Goal: Use online tool/utility: Utilize a website feature to perform a specific function

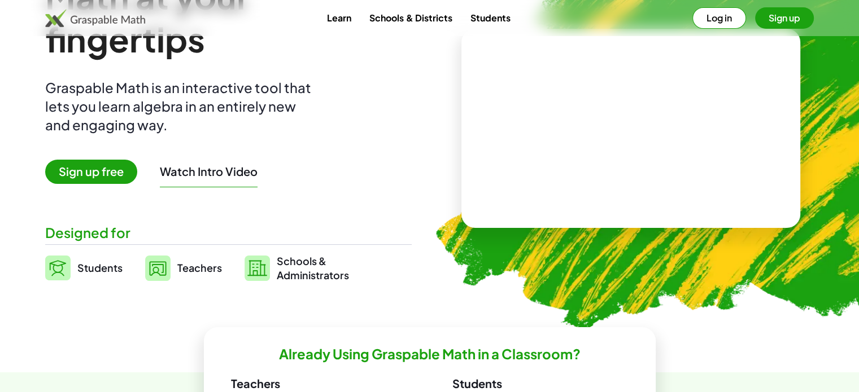
scroll to position [167, 0]
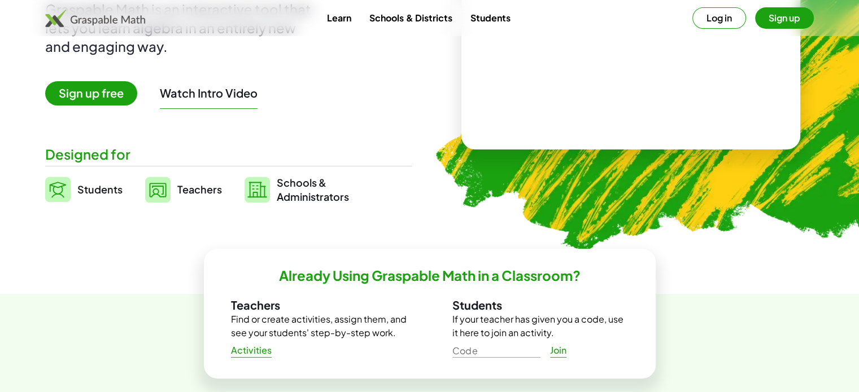
click at [185, 189] on span "Teachers" at bounding box center [199, 189] width 45 height 13
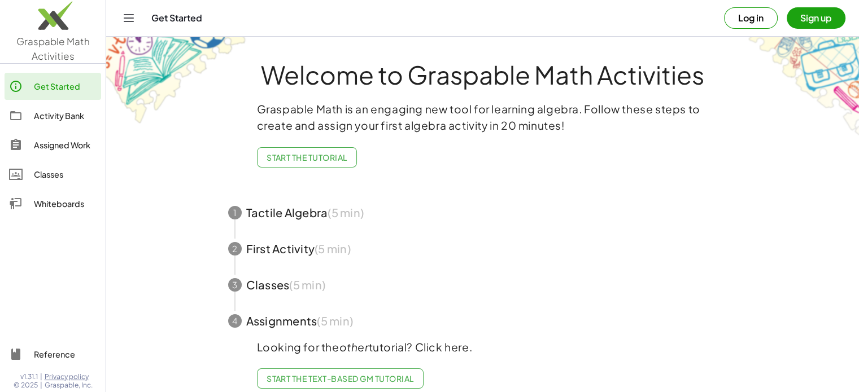
scroll to position [21, 0]
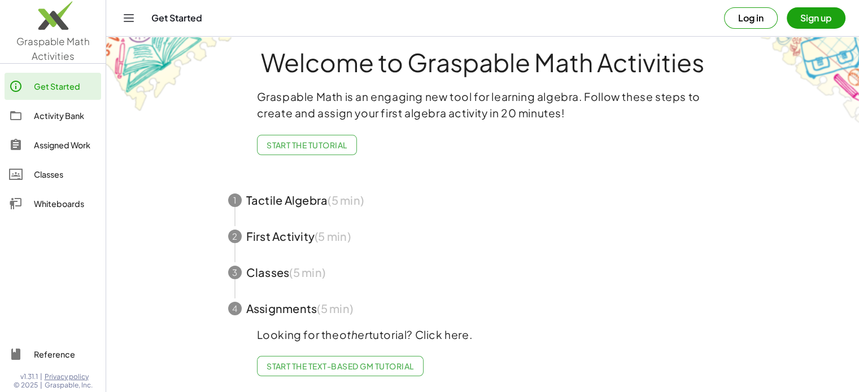
click at [257, 265] on span "button" at bounding box center [483, 273] width 536 height 36
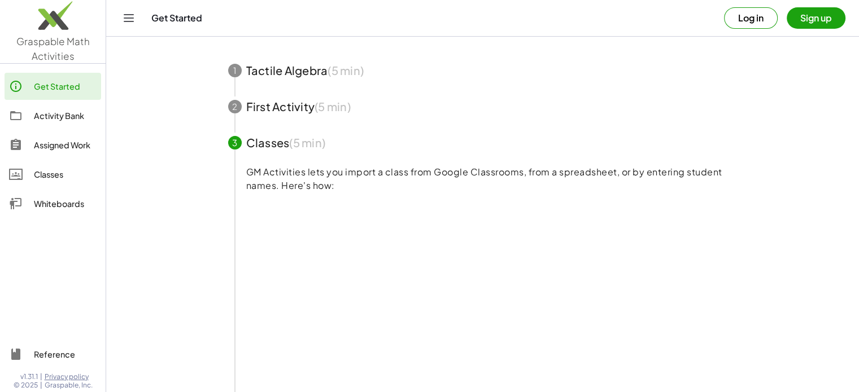
scroll to position [194, 0]
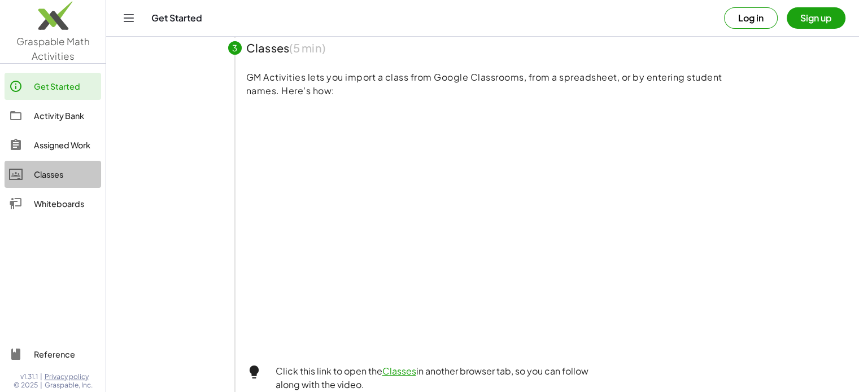
click at [58, 172] on div "Classes" at bounding box center [65, 175] width 63 height 14
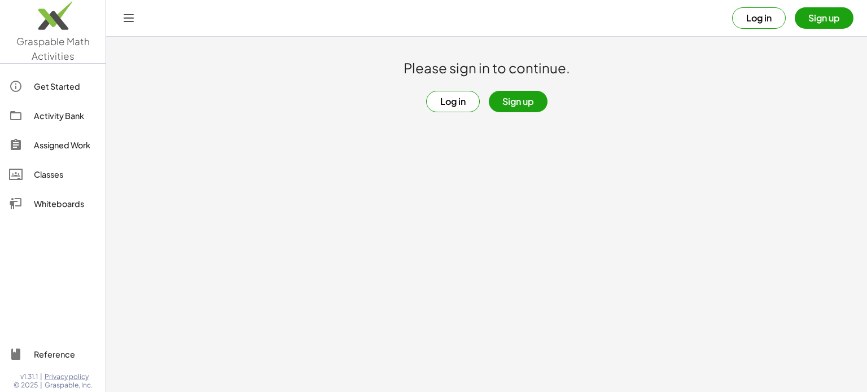
click at [125, 20] on icon "Toggle navigation" at bounding box center [129, 18] width 14 height 14
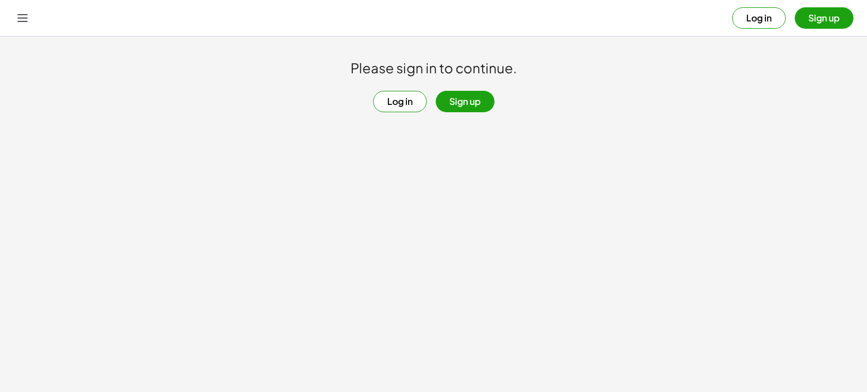
click at [24, 19] on icon "Toggle navigation" at bounding box center [23, 18] width 14 height 14
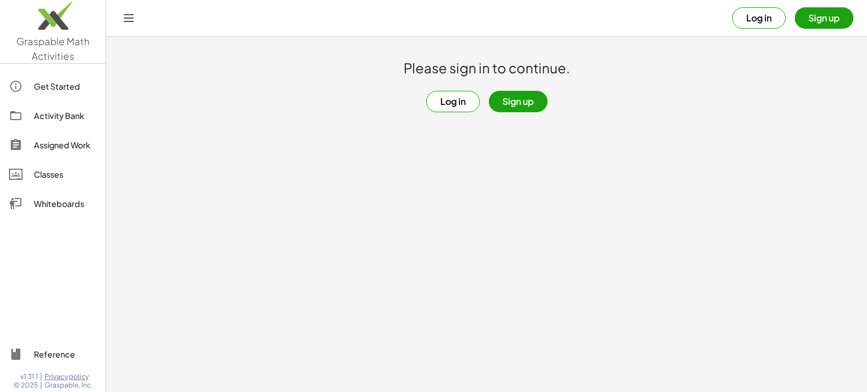
click at [526, 100] on button "Sign up" at bounding box center [518, 101] width 59 height 21
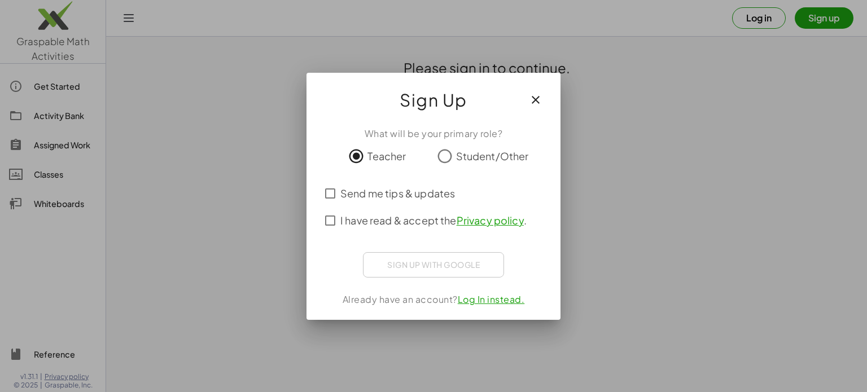
click at [484, 298] on link "Log In instead." at bounding box center [491, 300] width 67 height 12
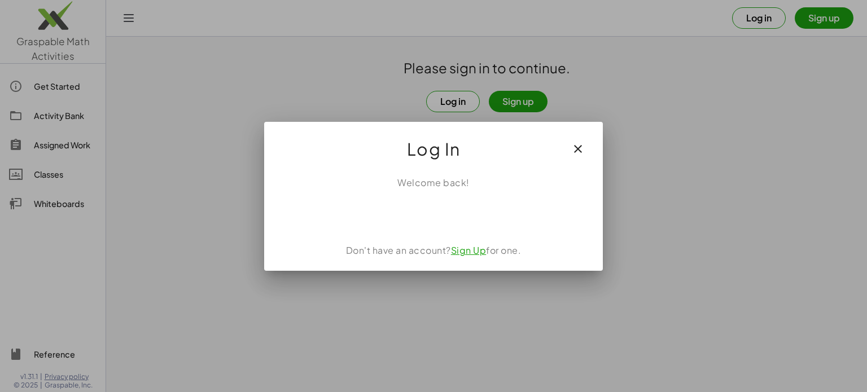
click at [465, 252] on link "Sign Up" at bounding box center [469, 250] width 36 height 12
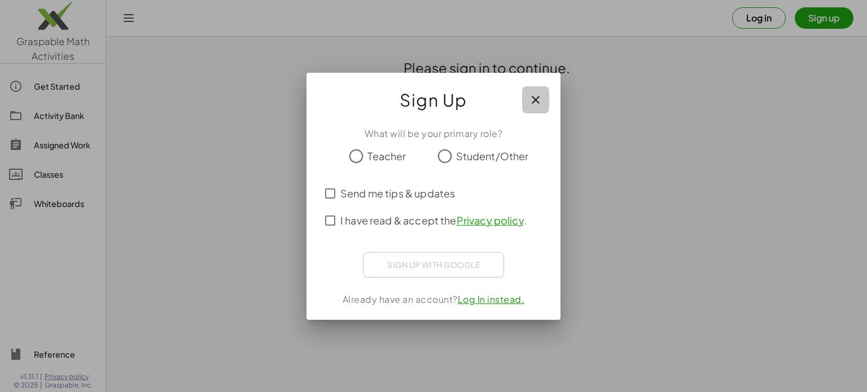
click at [535, 97] on icon "button" at bounding box center [536, 100] width 14 height 14
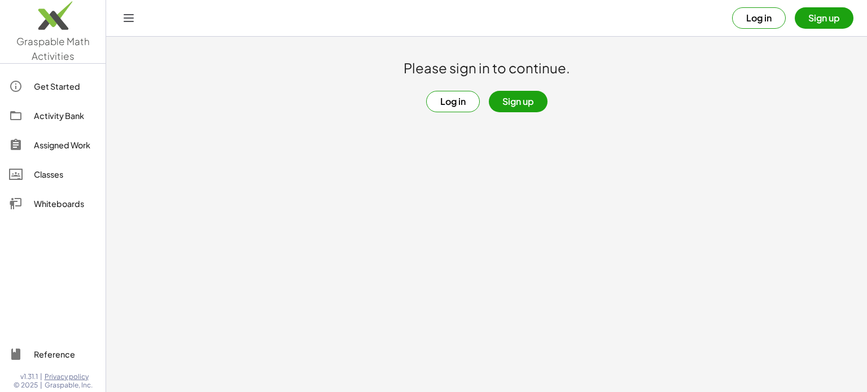
click at [445, 100] on button "Log in" at bounding box center [453, 101] width 54 height 21
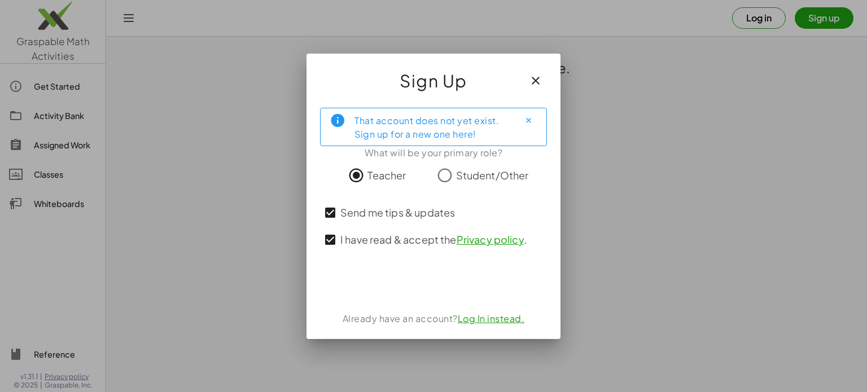
click at [482, 321] on link "Log In instead." at bounding box center [491, 319] width 67 height 12
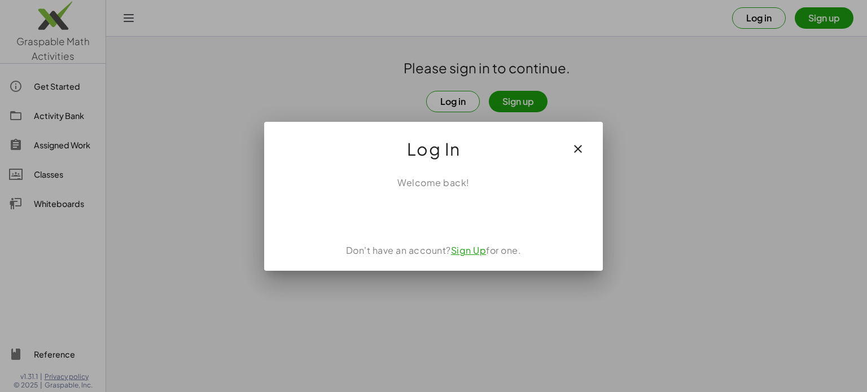
click at [466, 254] on link "Sign Up" at bounding box center [469, 250] width 36 height 12
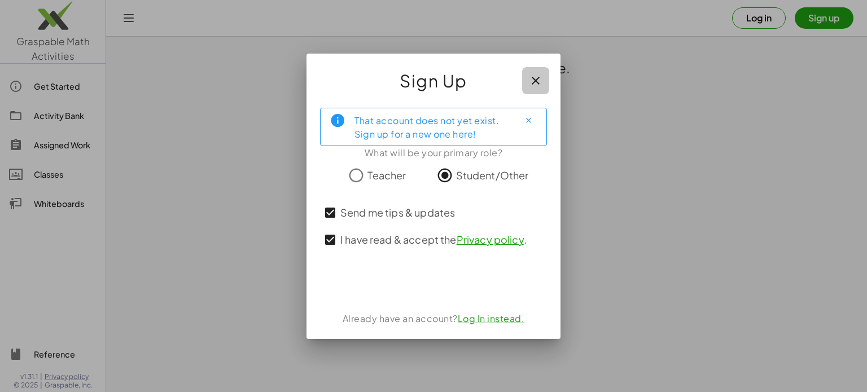
click at [534, 76] on icon "button" at bounding box center [536, 81] width 14 height 14
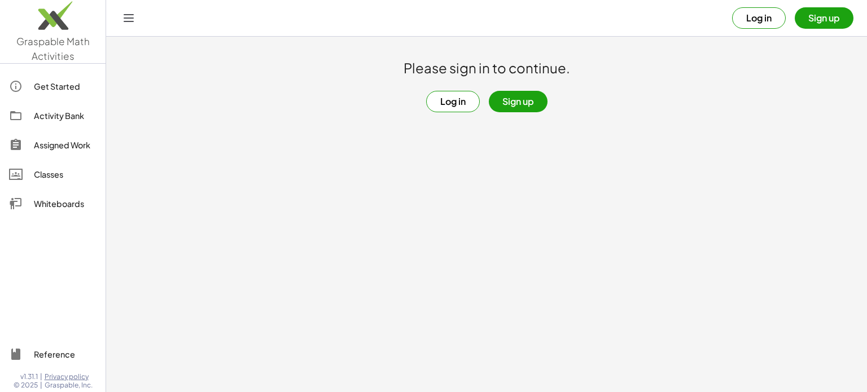
click at [62, 141] on div "Assigned Work" at bounding box center [65, 145] width 63 height 14
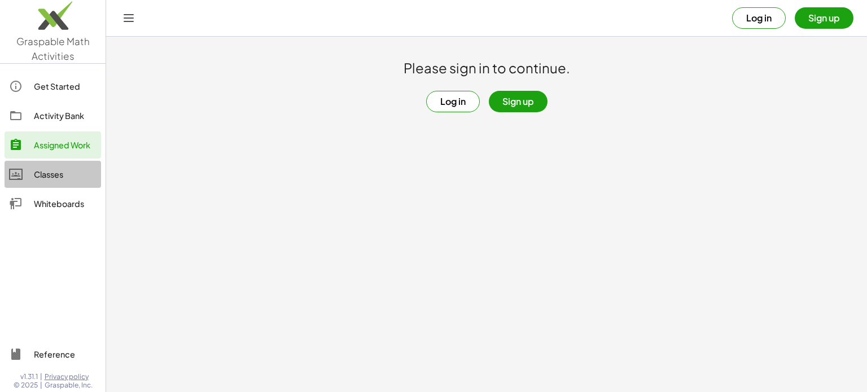
click at [54, 182] on link "Classes" at bounding box center [53, 174] width 97 height 27
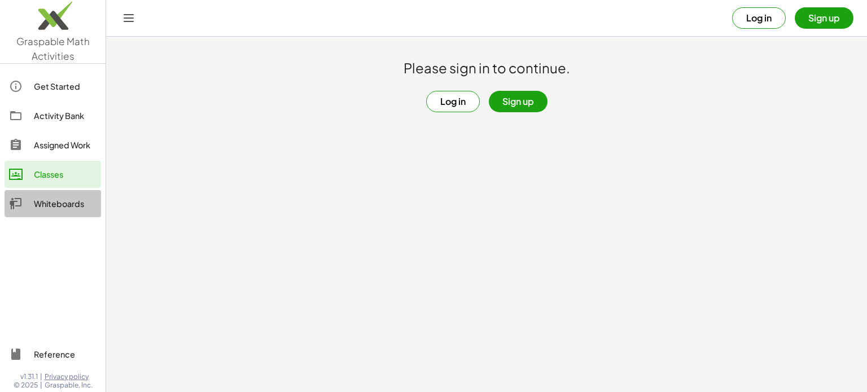
click at [54, 205] on div "Whiteboards" at bounding box center [65, 204] width 63 height 14
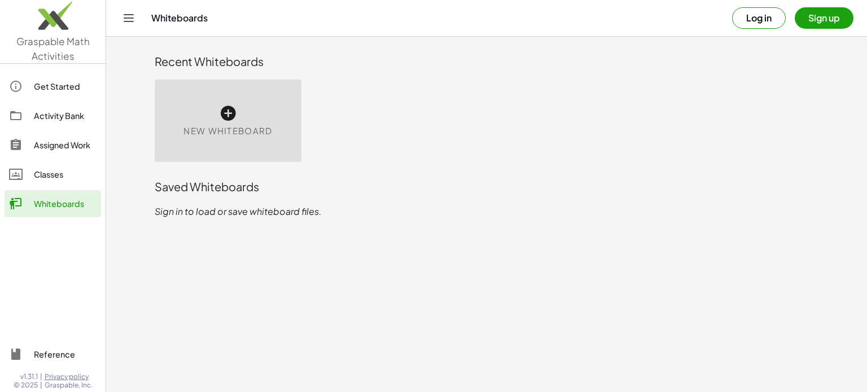
click at [227, 110] on icon at bounding box center [228, 113] width 18 height 18
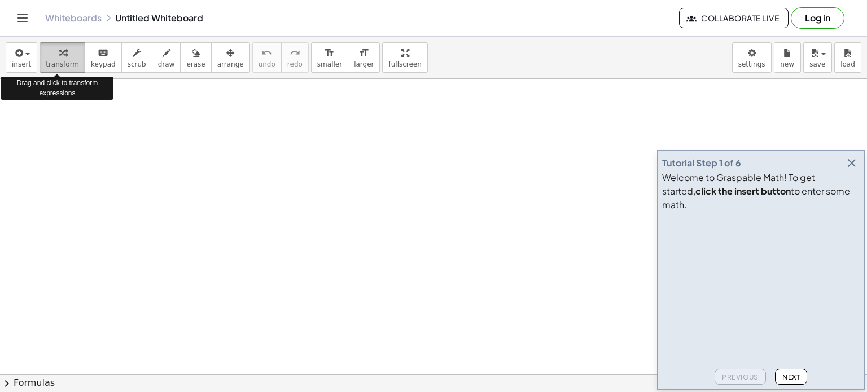
click at [56, 61] on span "transform" at bounding box center [62, 64] width 33 height 8
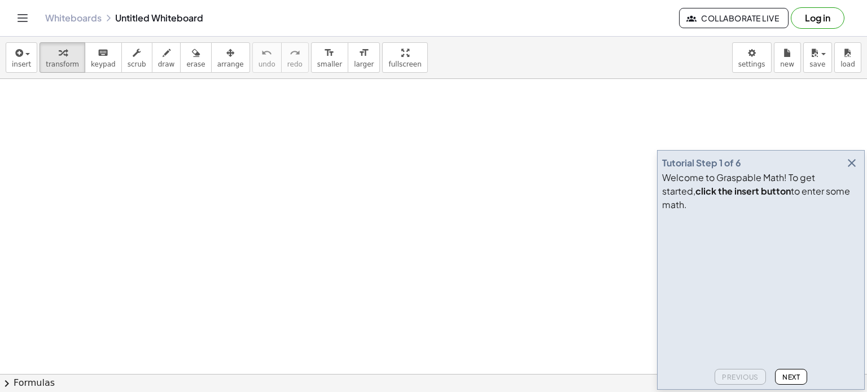
click at [91, 146] on div at bounding box center [433, 375] width 867 height 592
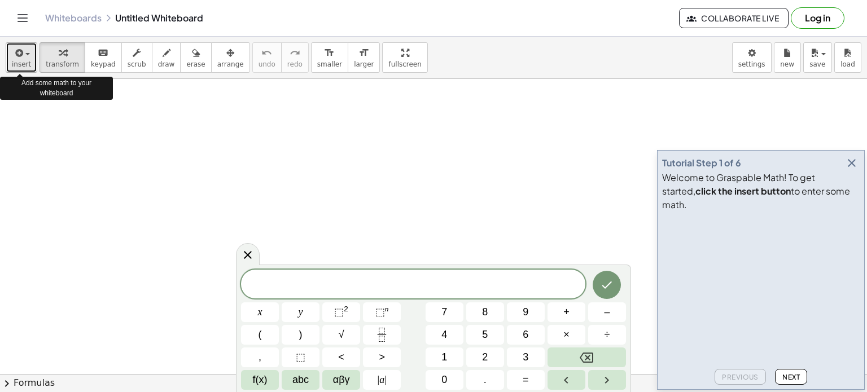
click at [23, 55] on span "button" at bounding box center [24, 54] width 2 height 8
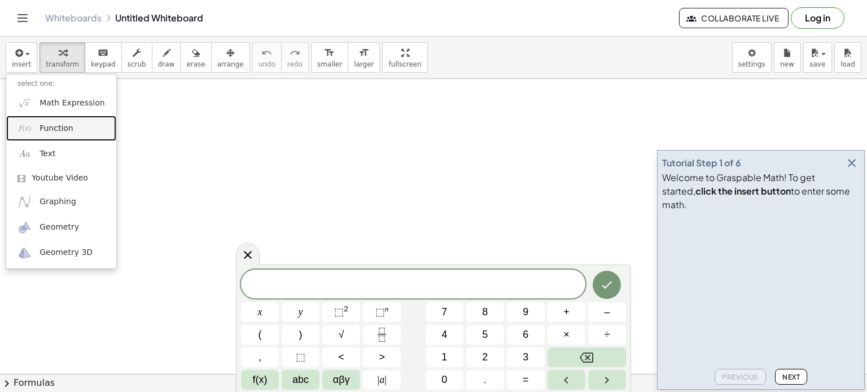
click at [49, 129] on span "Function" at bounding box center [57, 128] width 34 height 11
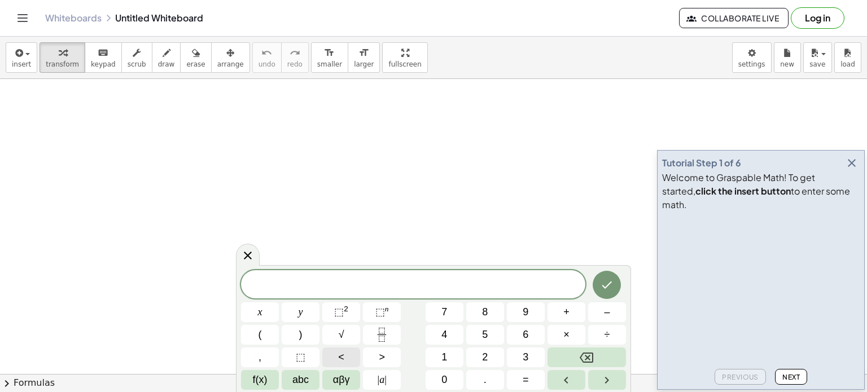
click at [353, 355] on button "<" at bounding box center [341, 358] width 38 height 20
click at [296, 340] on button ")" at bounding box center [301, 335] width 38 height 20
click at [377, 336] on icon "Fraction" at bounding box center [382, 335] width 14 height 14
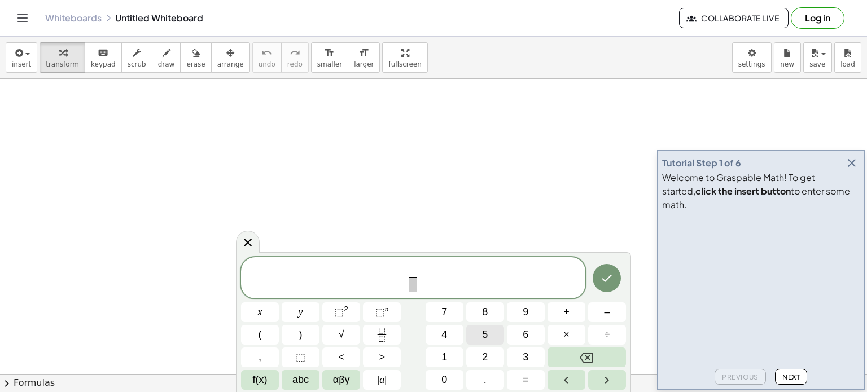
click at [479, 337] on button "5" at bounding box center [485, 335] width 38 height 20
click at [482, 358] on span "2" at bounding box center [485, 357] width 6 height 15
click at [500, 357] on button "2" at bounding box center [485, 358] width 38 height 20
click at [421, 276] on span "5 2 ​ ​" at bounding box center [413, 279] width 344 height 30
click at [564, 311] on span "+" at bounding box center [566, 312] width 6 height 15
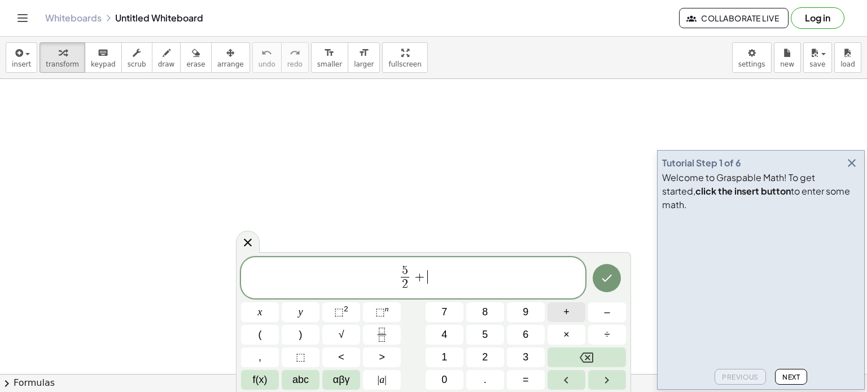
click at [564, 311] on span "+" at bounding box center [566, 312] width 6 height 15
click at [387, 329] on icon "Fraction" at bounding box center [382, 335] width 14 height 14
click at [520, 361] on button "3" at bounding box center [526, 358] width 38 height 20
click at [440, 278] on span "5 2 ​ + 3 2 ​ ​" at bounding box center [413, 279] width 344 height 30
click at [601, 277] on icon "Done" at bounding box center [607, 279] width 14 height 14
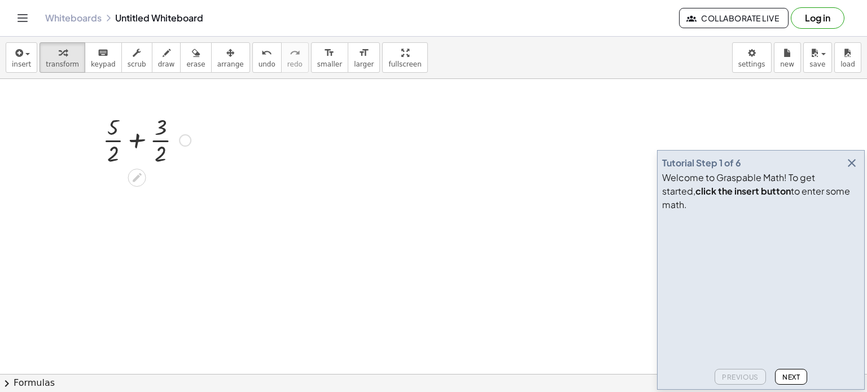
click at [183, 143] on div at bounding box center [185, 140] width 12 height 12
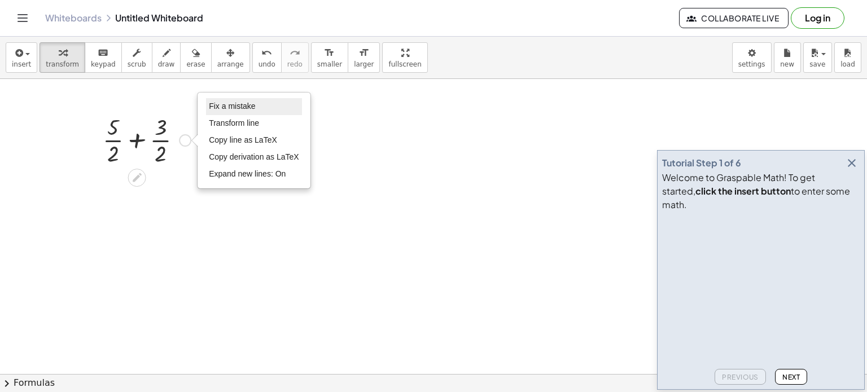
click at [237, 107] on span "Fix a mistake" at bounding box center [232, 106] width 46 height 9
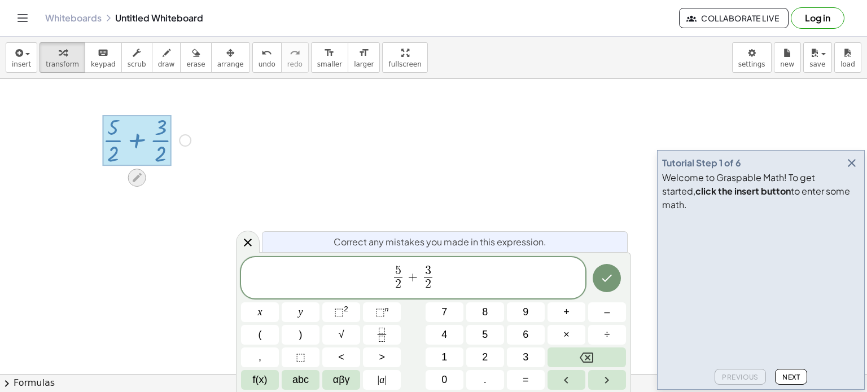
click at [138, 176] on icon at bounding box center [137, 177] width 9 height 9
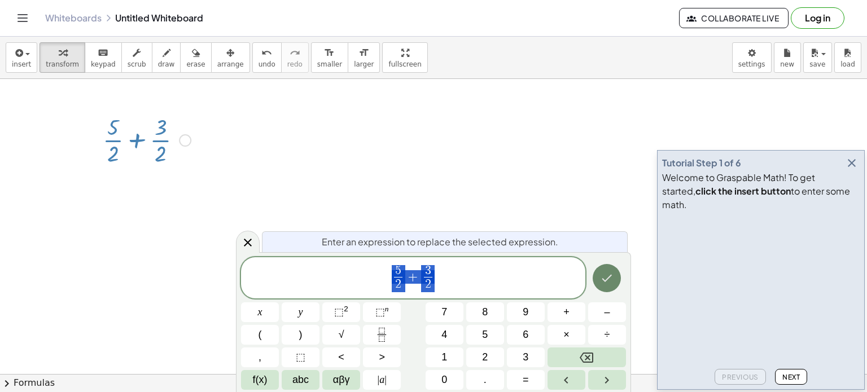
click at [606, 281] on icon "Done" at bounding box center [607, 278] width 10 height 7
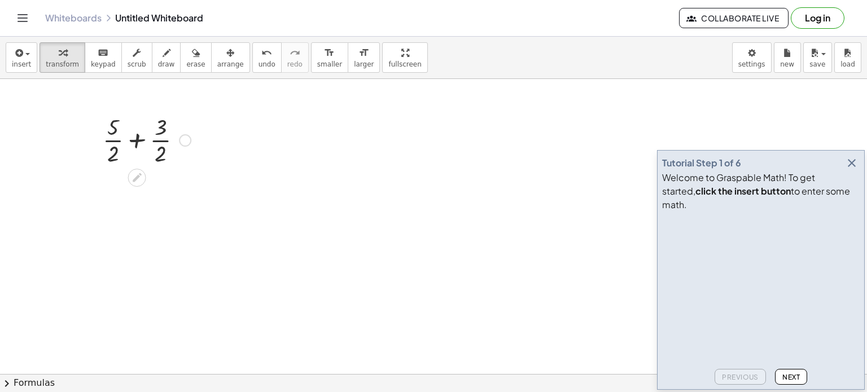
click at [196, 152] on div "+ · 5 · 2 + · 3 · 2" at bounding box center [142, 139] width 113 height 62
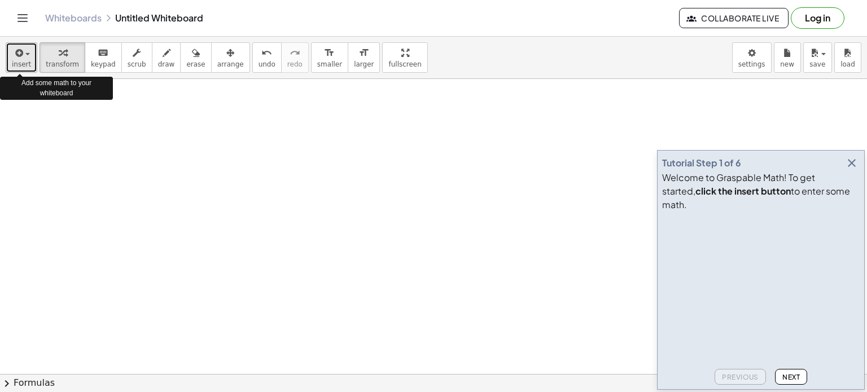
click at [24, 60] on span "insert" at bounding box center [21, 64] width 19 height 8
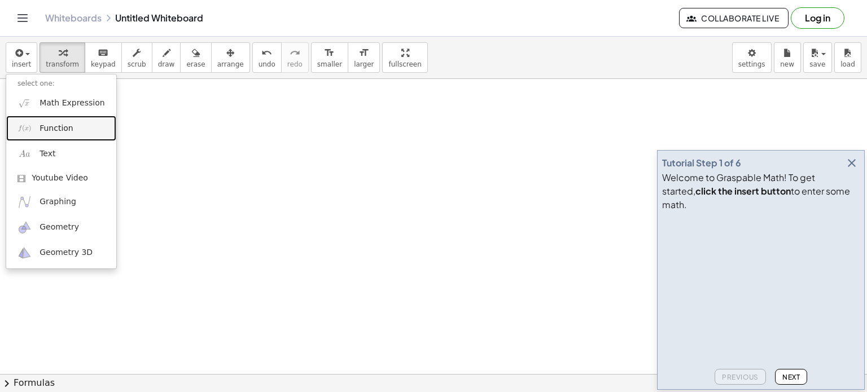
click at [44, 126] on span "Function" at bounding box center [57, 128] width 34 height 11
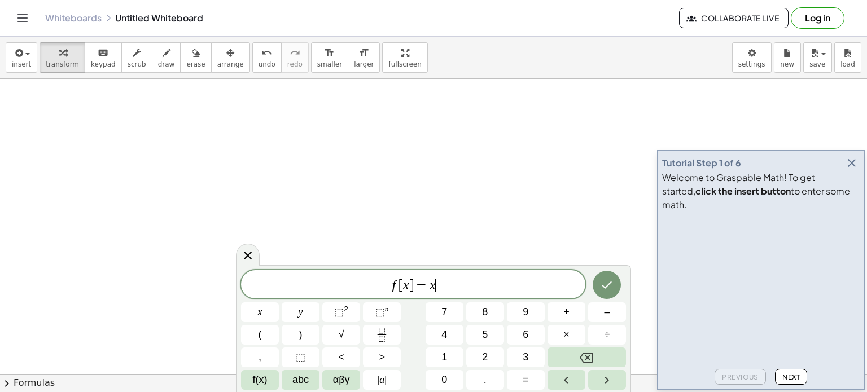
click at [439, 286] on span "f [ x ] = x ​" at bounding box center [413, 286] width 344 height 16
click at [380, 330] on icon "Fraction" at bounding box center [382, 335] width 14 height 14
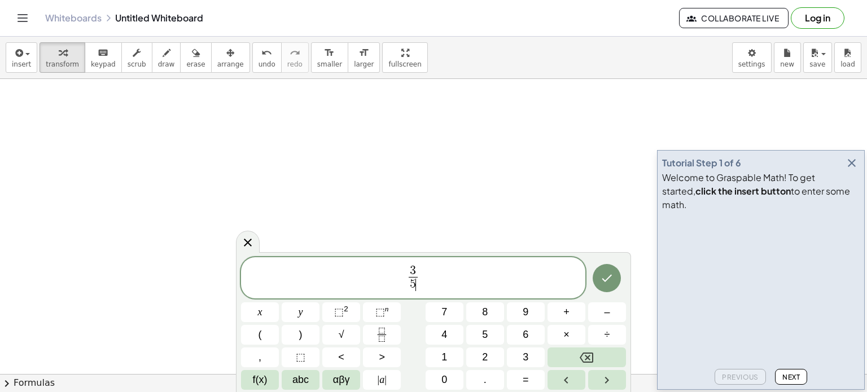
click at [418, 273] on span "3 5 ​ ​" at bounding box center [413, 279] width 14 height 28
click at [421, 281] on span "3 5 ​ ​" at bounding box center [413, 279] width 344 height 30
click at [563, 315] on span "+" at bounding box center [566, 312] width 6 height 15
click at [379, 335] on rect "Fraction" at bounding box center [382, 335] width 8 height 1
click at [488, 336] on button "5" at bounding box center [485, 335] width 38 height 20
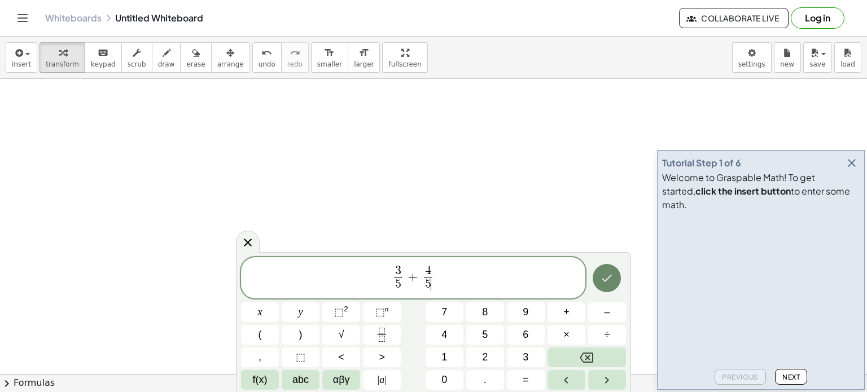
click at [610, 274] on icon "Done" at bounding box center [607, 279] width 14 height 14
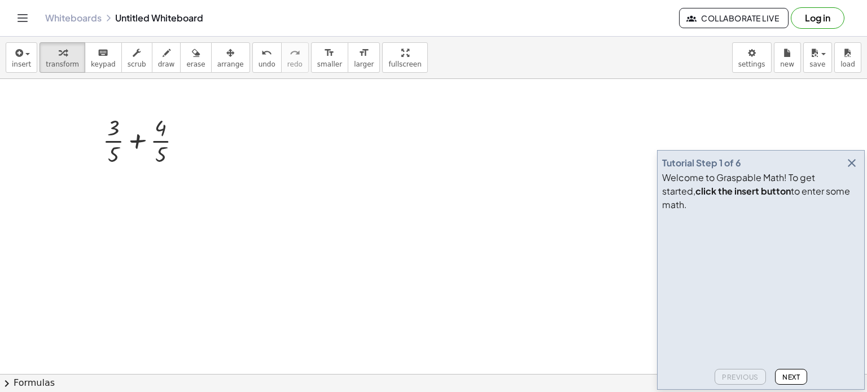
click at [218, 164] on div at bounding box center [433, 116] width 867 height 592
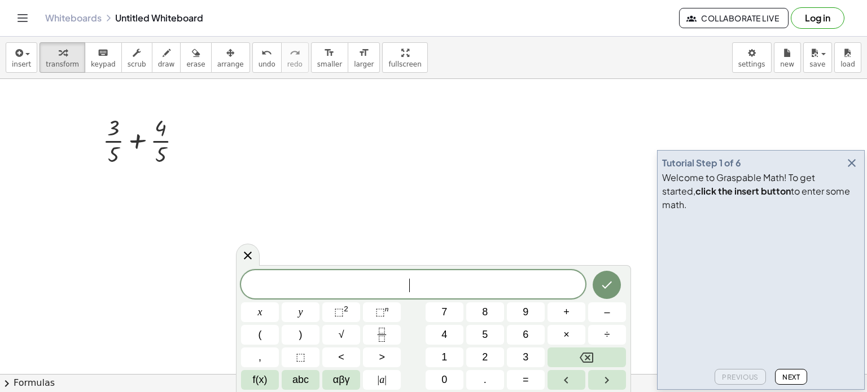
click at [494, 191] on div at bounding box center [433, 116] width 867 height 592
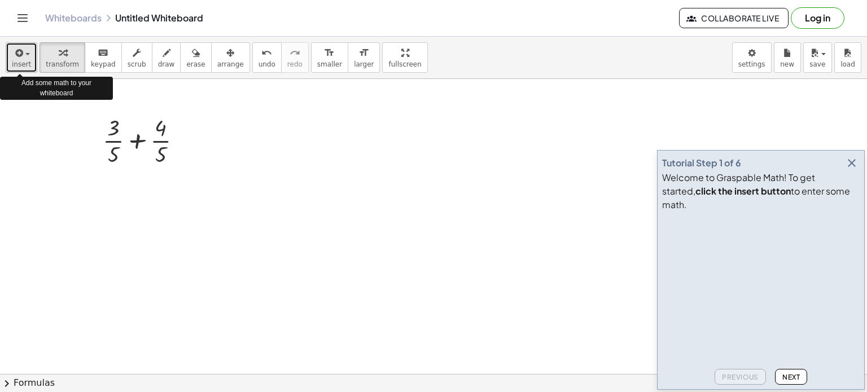
click at [18, 57] on icon "button" at bounding box center [18, 53] width 10 height 14
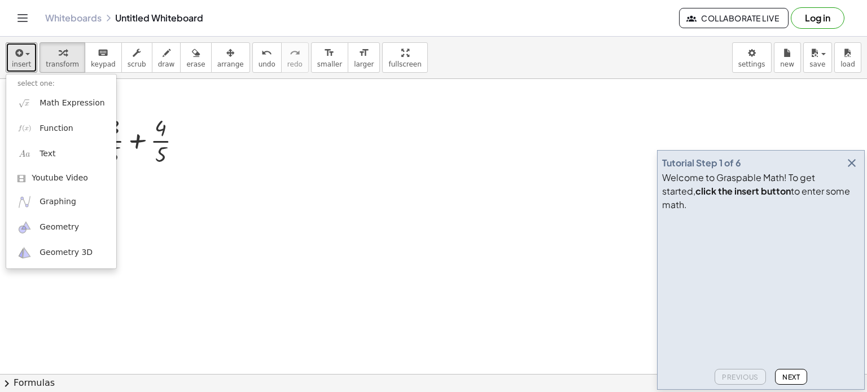
click at [282, 205] on div at bounding box center [433, 116] width 867 height 592
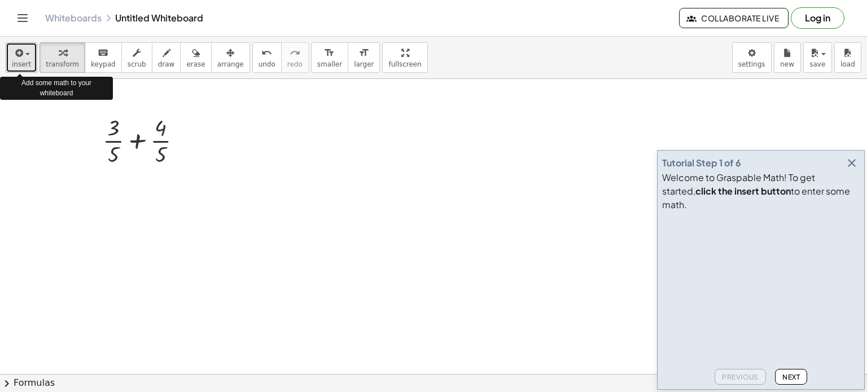
click at [20, 62] on span "insert" at bounding box center [21, 64] width 19 height 8
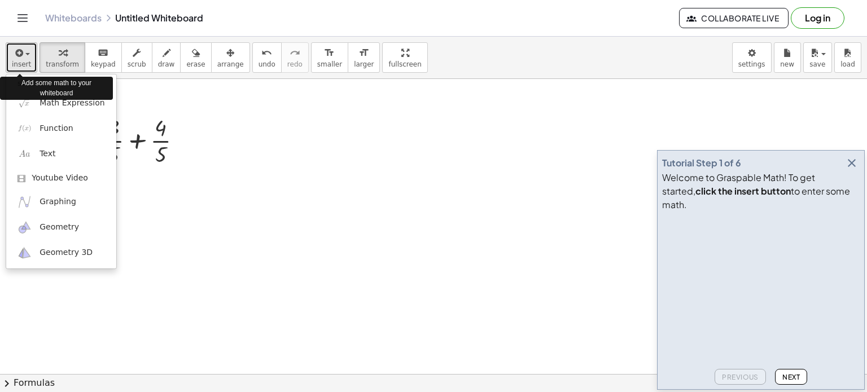
click at [20, 62] on span "insert" at bounding box center [21, 64] width 19 height 8
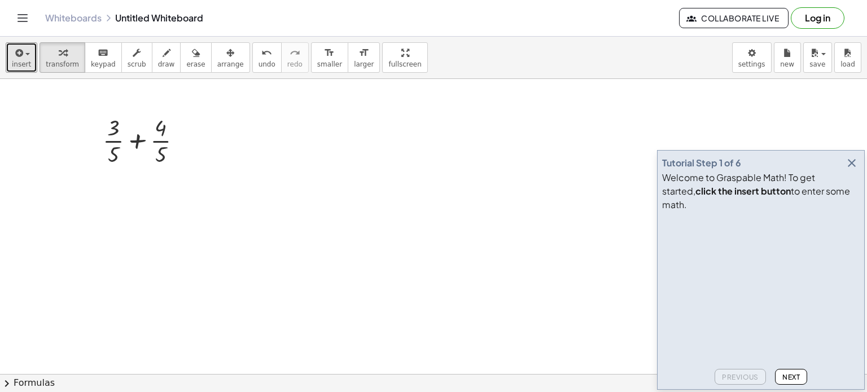
click at [205, 133] on div at bounding box center [433, 116] width 867 height 592
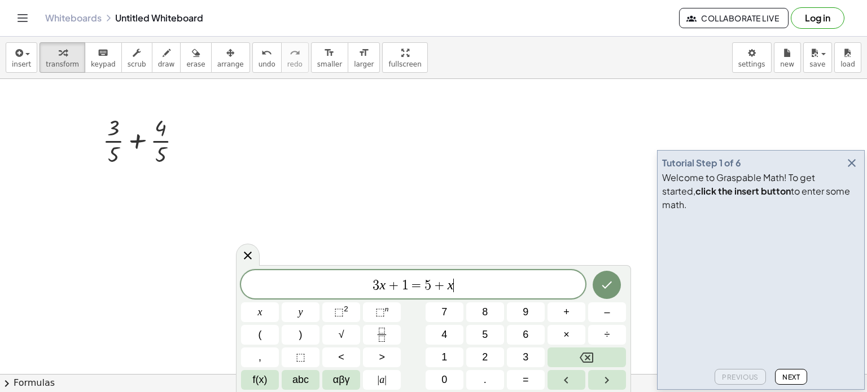
click at [460, 293] on div "3 x + 1 = 5 + x ​" at bounding box center [413, 284] width 344 height 28
click at [388, 334] on icon "Fraction" at bounding box center [382, 335] width 14 height 14
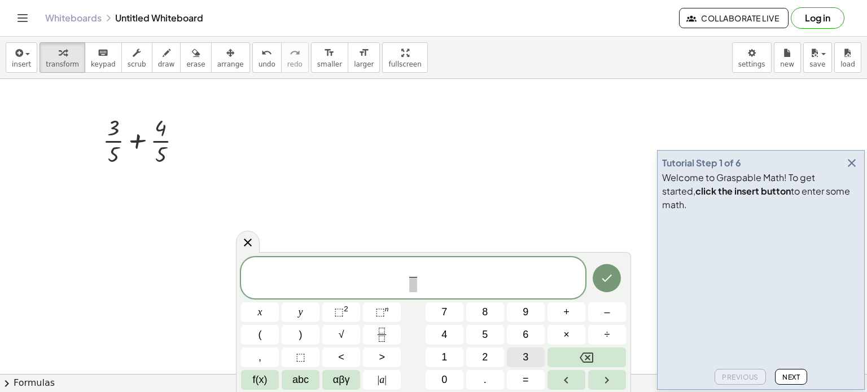
click at [530, 357] on button "3" at bounding box center [526, 358] width 38 height 20
click at [485, 336] on span "5" at bounding box center [485, 334] width 6 height 15
click at [427, 268] on span "3 5 ​ ​" at bounding box center [413, 279] width 344 height 30
click at [566, 312] on span "+" at bounding box center [566, 312] width 6 height 15
click at [379, 334] on icon "Fraction" at bounding box center [382, 335] width 14 height 14
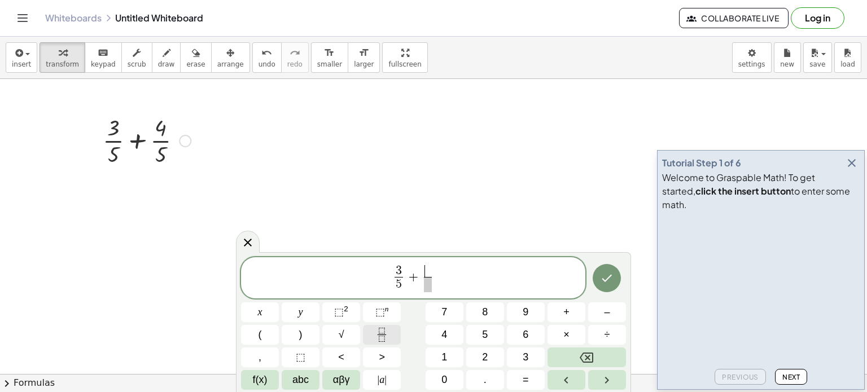
click at [445, 334] on span "4" at bounding box center [444, 334] width 6 height 15
click at [485, 336] on span "5" at bounding box center [485, 334] width 6 height 15
click at [524, 373] on span "=" at bounding box center [526, 380] width 6 height 15
click at [444, 275] on span "3 5 ​ + 4 5 ​ ​" at bounding box center [413, 279] width 344 height 30
click at [525, 380] on span "=" at bounding box center [526, 380] width 6 height 15
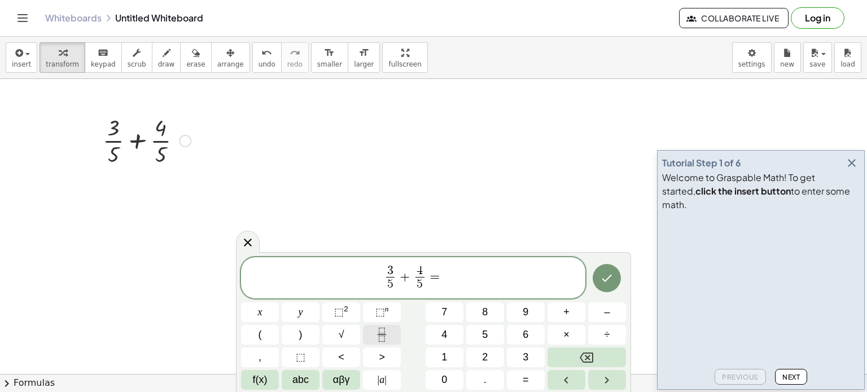
click at [385, 335] on rect "Fraction" at bounding box center [382, 335] width 8 height 1
click at [442, 316] on span "7" at bounding box center [444, 312] width 6 height 15
click at [441, 288] on span at bounding box center [443, 284] width 8 height 15
click at [606, 281] on icon "Done" at bounding box center [607, 278] width 10 height 7
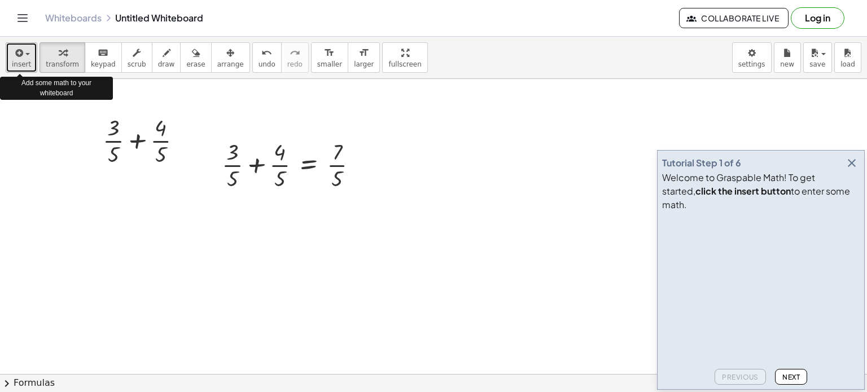
click at [16, 62] on span "insert" at bounding box center [21, 64] width 19 height 8
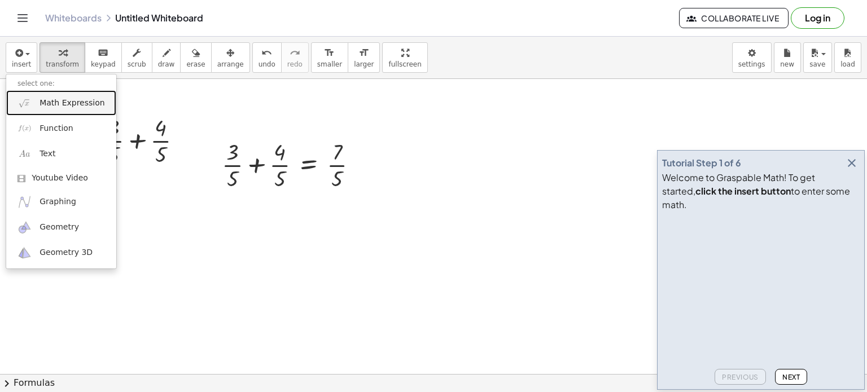
click at [49, 111] on link "Math Expression" at bounding box center [61, 102] width 110 height 25
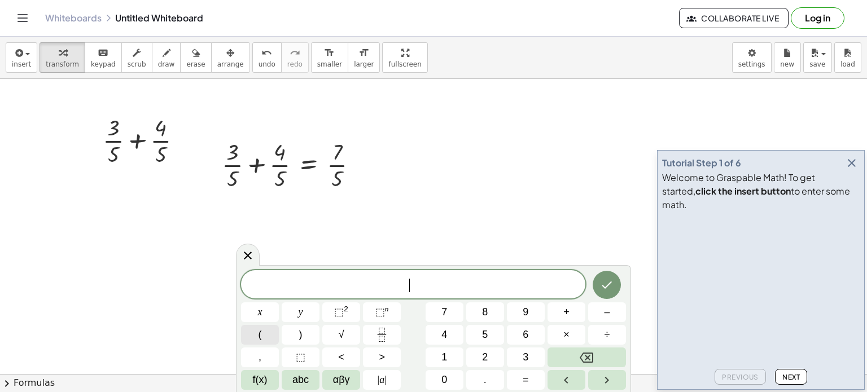
click at [254, 336] on button "(" at bounding box center [260, 335] width 38 height 20
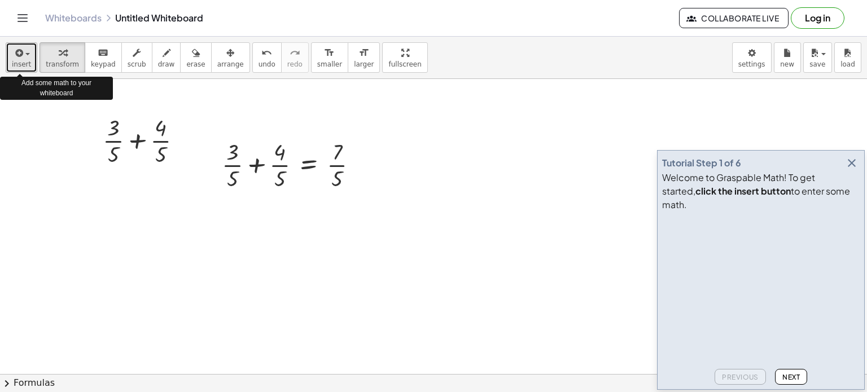
click at [17, 65] on span "insert" at bounding box center [21, 64] width 19 height 8
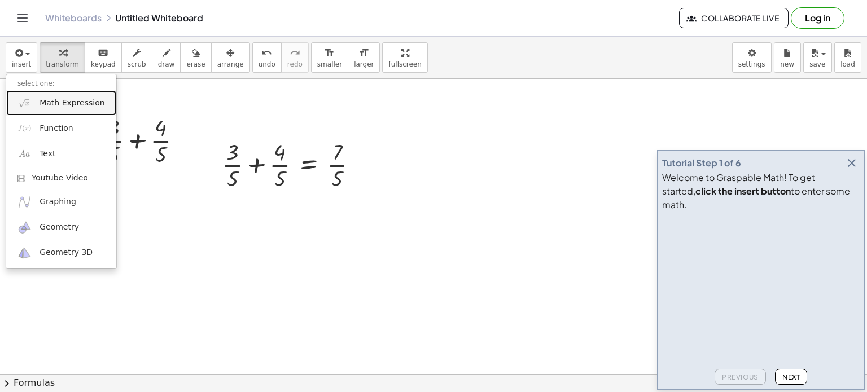
click at [65, 106] on span "Math Expression" at bounding box center [72, 103] width 65 height 11
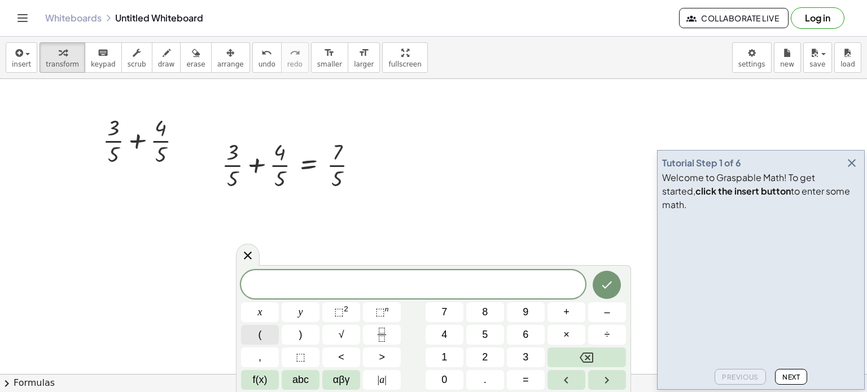
click at [264, 336] on button "(" at bounding box center [260, 335] width 38 height 20
click at [377, 336] on icon "Fraction" at bounding box center [382, 335] width 14 height 14
click at [483, 338] on span "5" at bounding box center [485, 334] width 6 height 15
click at [375, 339] on icon "Fraction" at bounding box center [382, 335] width 14 height 14
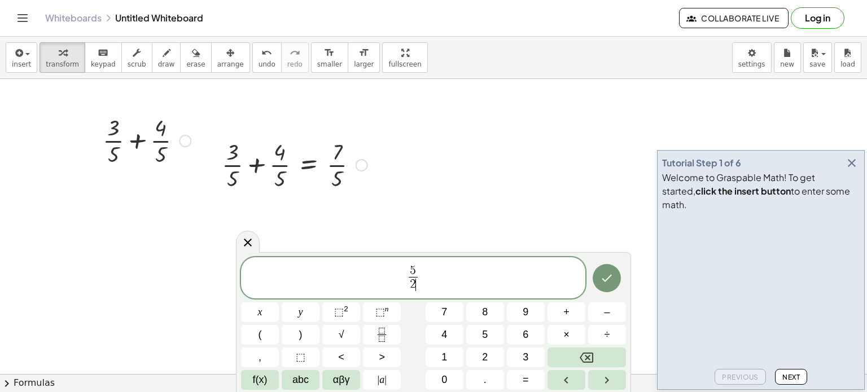
click at [432, 278] on span "5 2 ​ ​" at bounding box center [413, 279] width 344 height 30
click at [564, 315] on span "+" at bounding box center [566, 312] width 6 height 15
click at [445, 310] on span "7" at bounding box center [444, 312] width 6 height 15
click at [606, 279] on icon "Done" at bounding box center [607, 279] width 14 height 14
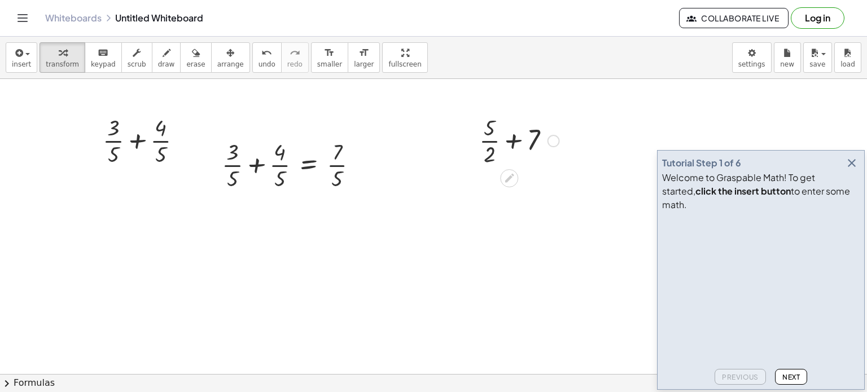
click at [558, 137] on div at bounding box center [554, 141] width 12 height 12
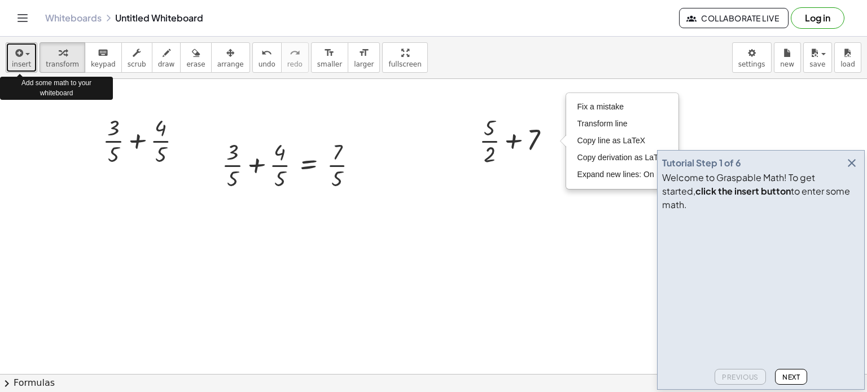
click at [23, 54] on span "button" at bounding box center [24, 54] width 2 height 8
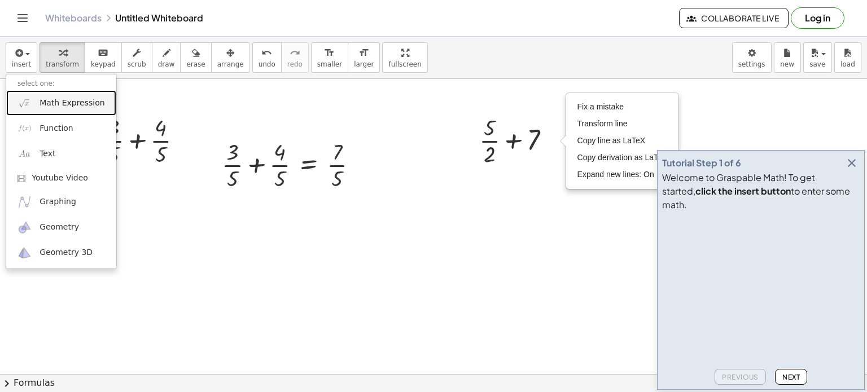
click at [54, 109] on link "Math Expression" at bounding box center [61, 102] width 110 height 25
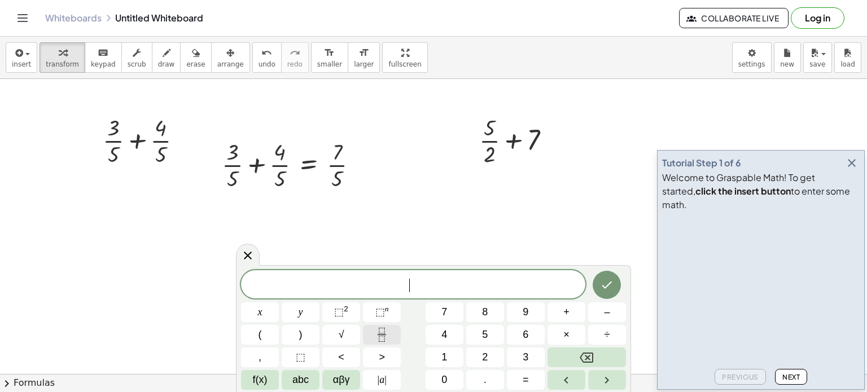
click at [381, 339] on icon "Fraction" at bounding box center [382, 335] width 14 height 14
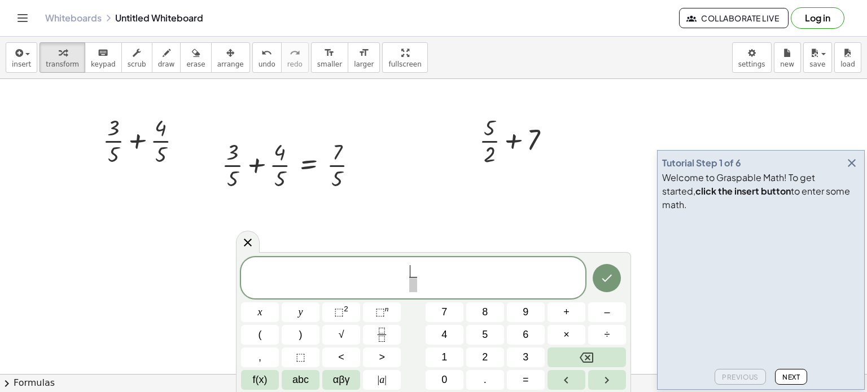
click at [457, 310] on button "7" at bounding box center [445, 313] width 38 height 20
click at [425, 283] on span "7 8 ​ ​" at bounding box center [413, 279] width 344 height 30
click at [607, 336] on span "÷" at bounding box center [608, 334] width 6 height 15
click at [434, 269] on span "7 8 ​ ÷ ​" at bounding box center [413, 279] width 344 height 30
click at [390, 338] on button "Fraction" at bounding box center [382, 335] width 38 height 20
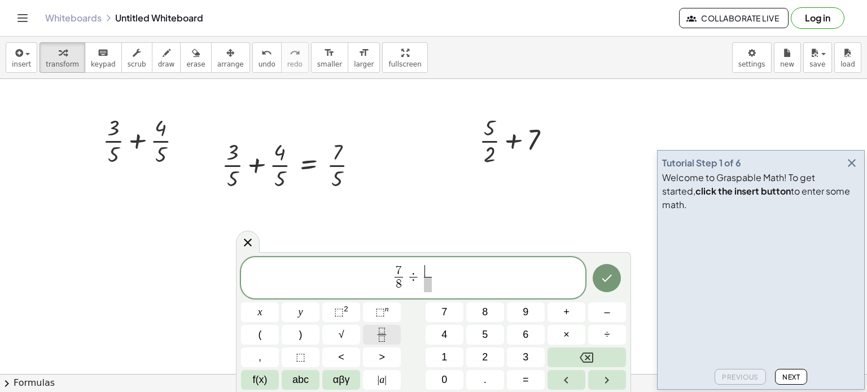
click at [528, 360] on span "3" at bounding box center [526, 357] width 6 height 15
click at [444, 312] on span "7" at bounding box center [444, 312] width 6 height 15
click at [604, 281] on icon "Done" at bounding box center [607, 278] width 10 height 7
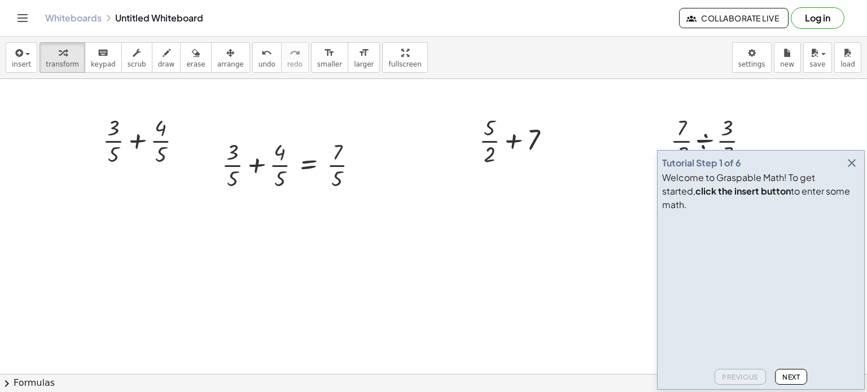
click at [386, 282] on div at bounding box center [433, 116] width 867 height 592
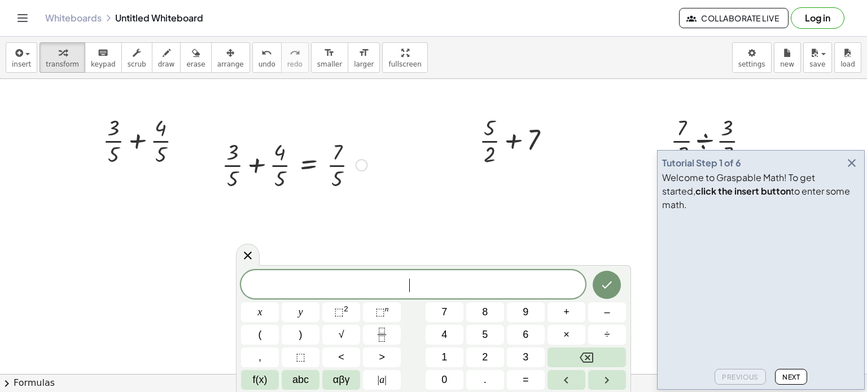
click at [366, 169] on div at bounding box center [362, 165] width 12 height 12
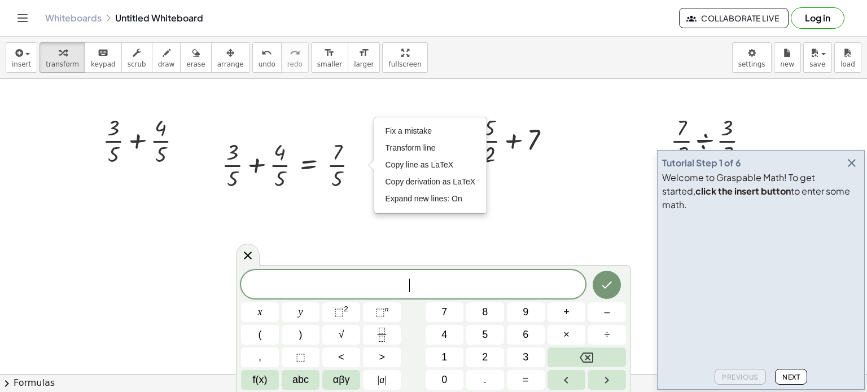
click at [535, 192] on div at bounding box center [433, 116] width 867 height 592
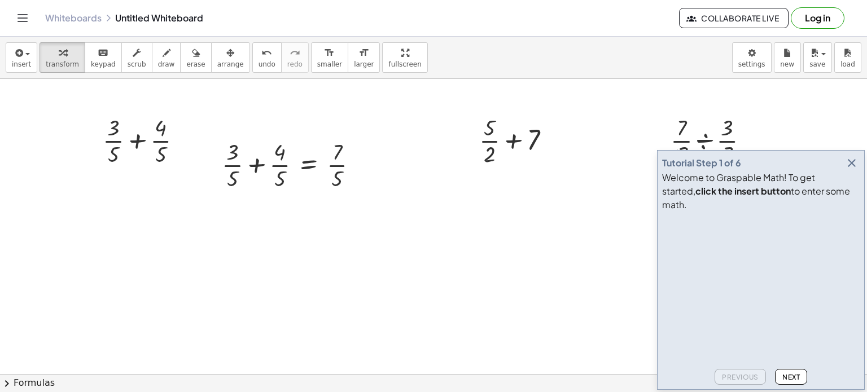
click at [273, 270] on div at bounding box center [433, 116] width 867 height 592
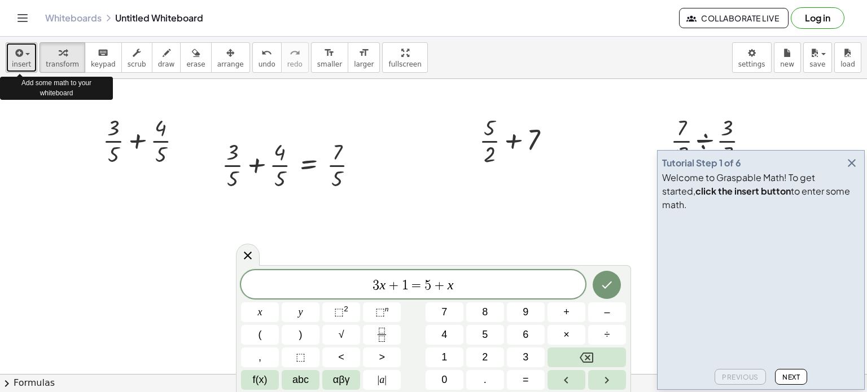
click at [21, 59] on icon "button" at bounding box center [18, 53] width 10 height 14
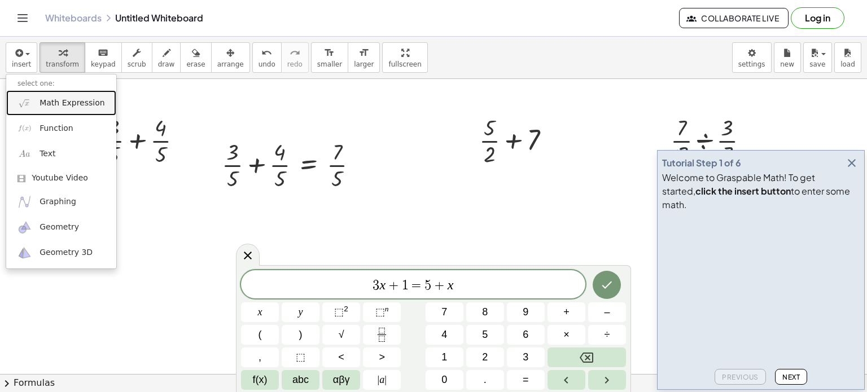
click at [56, 110] on link "Math Expression" at bounding box center [61, 102] width 110 height 25
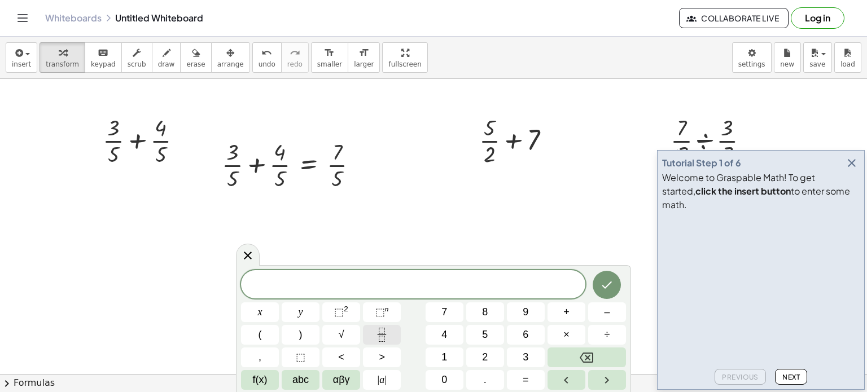
click at [381, 336] on icon "Fraction" at bounding box center [382, 339] width 6 height 6
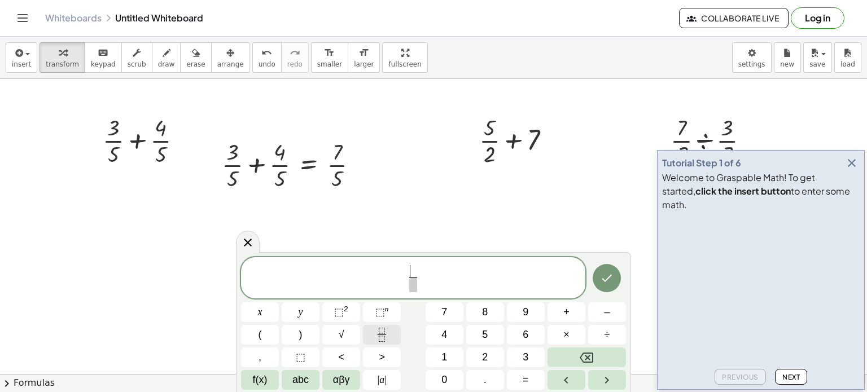
click at [444, 312] on span "7" at bounding box center [444, 312] width 6 height 15
click at [487, 314] on span "8" at bounding box center [485, 312] width 6 height 15
click at [424, 271] on span "7 8 ​ ​" at bounding box center [413, 279] width 344 height 30
click at [613, 335] on button "÷" at bounding box center [607, 335] width 38 height 20
click at [379, 338] on icon "Fraction" at bounding box center [382, 335] width 14 height 14
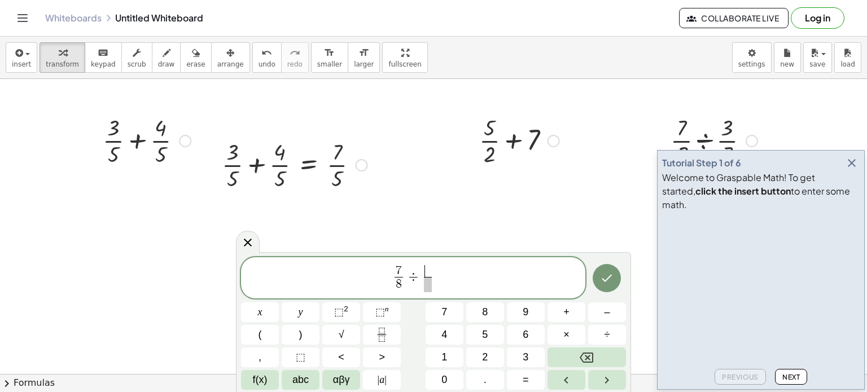
click at [526, 357] on span "3" at bounding box center [526, 357] width 6 height 15
click at [444, 311] on span "7" at bounding box center [444, 312] width 6 height 15
click at [437, 275] on span "7 8 ​ ÷ 3 7 ​ ​" at bounding box center [413, 279] width 344 height 30
click at [526, 380] on span "=" at bounding box center [526, 380] width 6 height 15
click at [609, 275] on icon "Done" at bounding box center [607, 279] width 14 height 14
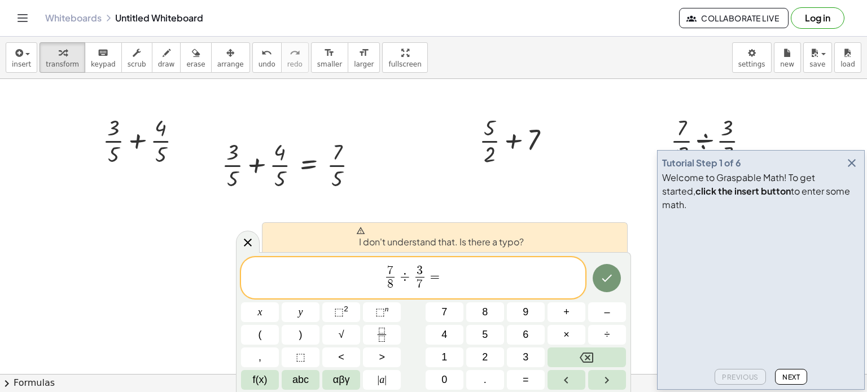
click at [533, 239] on div "I don't understand that. Is there a typo?" at bounding box center [445, 237] width 366 height 30
click at [530, 239] on div "I don't understand that. Is there a typo?" at bounding box center [445, 237] width 366 height 30
click at [359, 167] on div "Fix a mistake Transform line Copy line as LaTeX Copy derivation as LaTeX Expand…" at bounding box center [362, 165] width 12 height 12
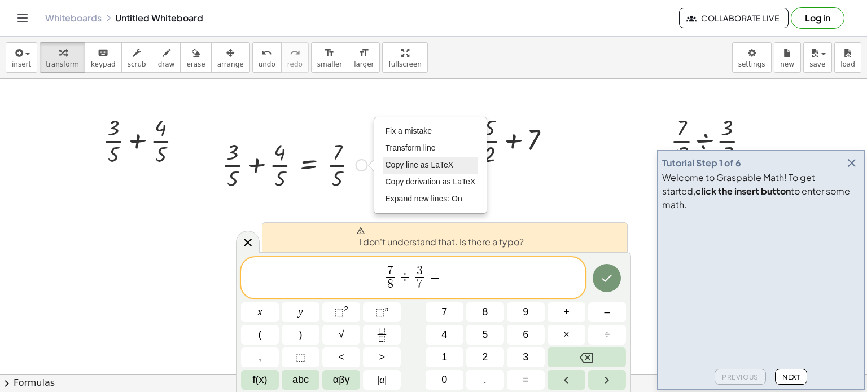
click at [391, 167] on span "Copy line as LaTeX" at bounding box center [420, 164] width 68 height 9
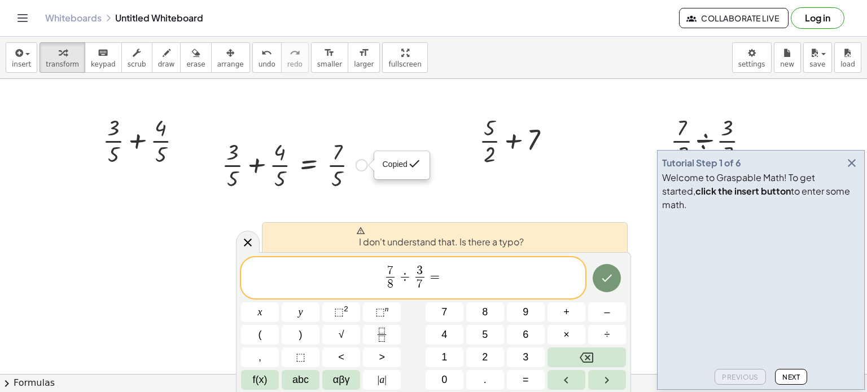
click at [364, 161] on div "Copied done" at bounding box center [362, 165] width 12 height 12
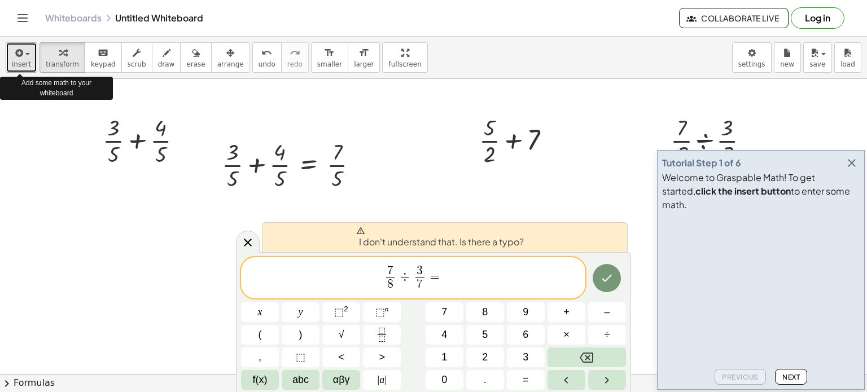
click at [20, 50] on icon "button" at bounding box center [18, 53] width 10 height 14
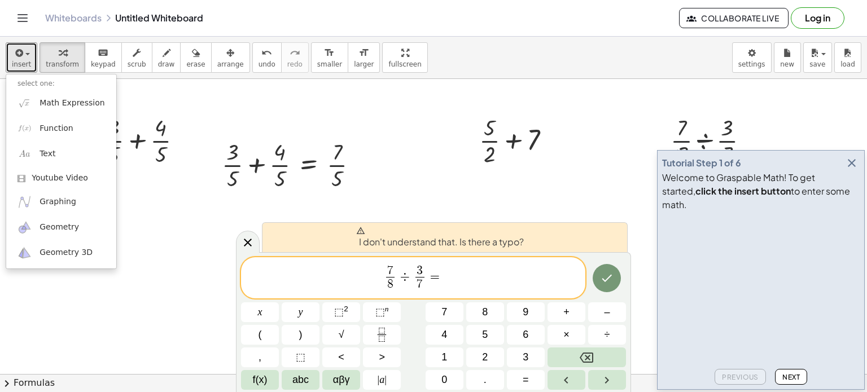
click at [201, 204] on div at bounding box center [433, 116] width 867 height 592
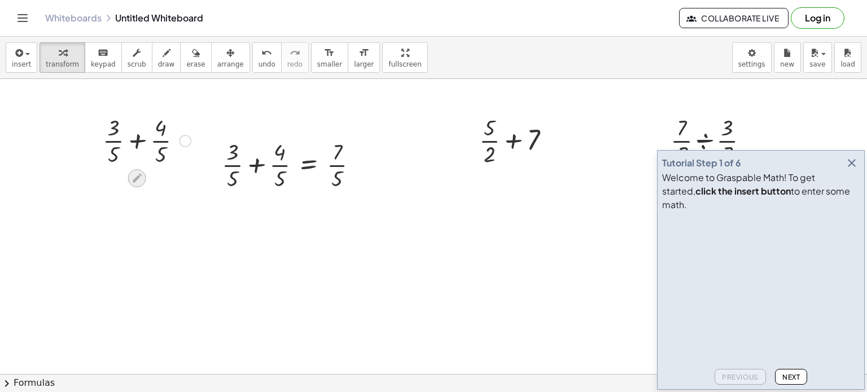
click at [133, 177] on icon at bounding box center [137, 178] width 12 height 12
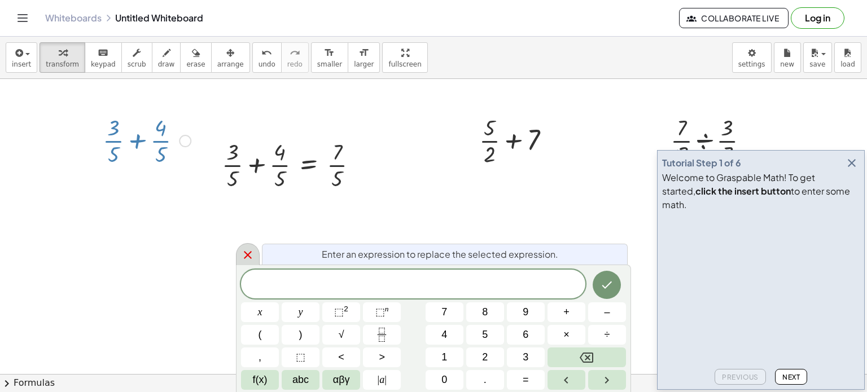
click at [243, 251] on icon at bounding box center [248, 255] width 14 height 14
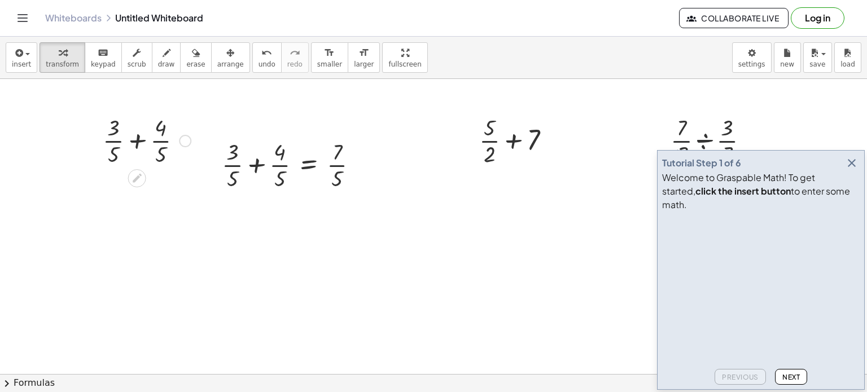
click at [182, 142] on div at bounding box center [185, 141] width 12 height 12
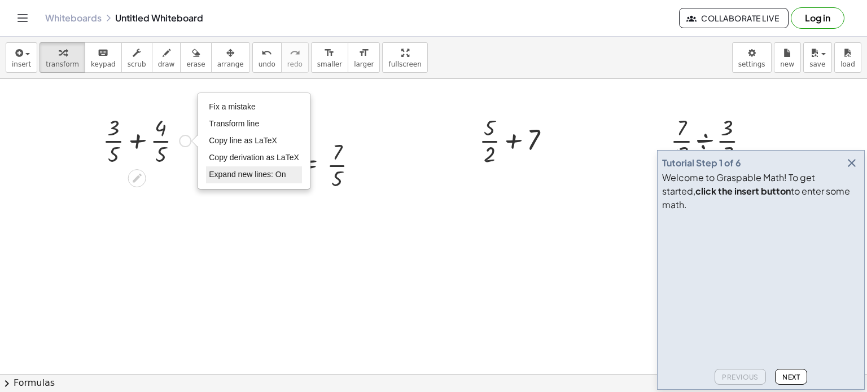
click at [240, 172] on span "Expand new lines: On" at bounding box center [247, 174] width 77 height 9
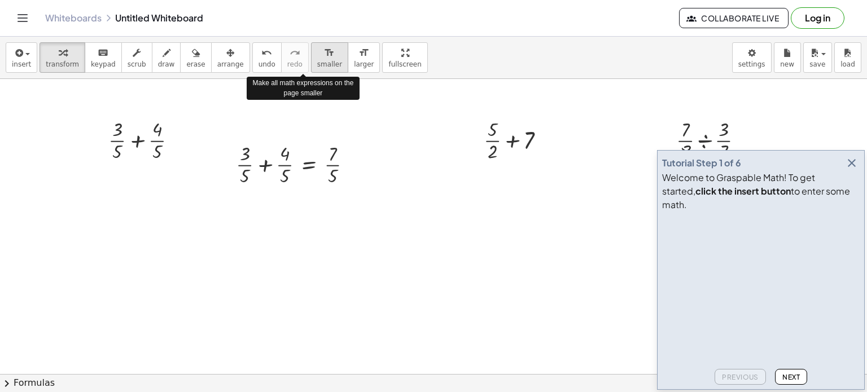
click at [317, 61] on span "smaller" at bounding box center [329, 64] width 25 height 8
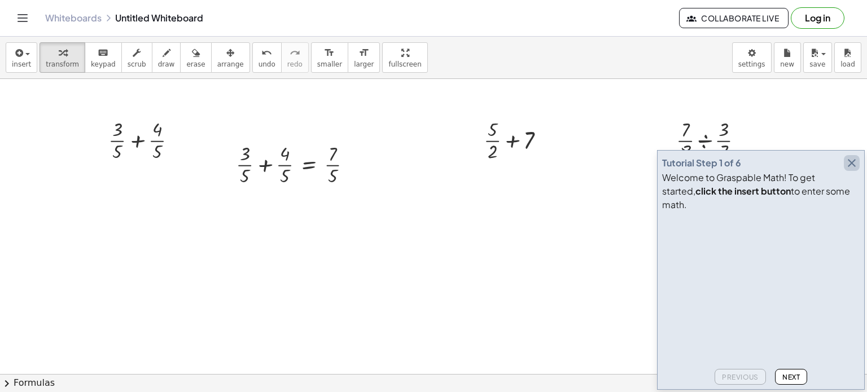
click at [850, 170] on icon "button" at bounding box center [852, 163] width 14 height 14
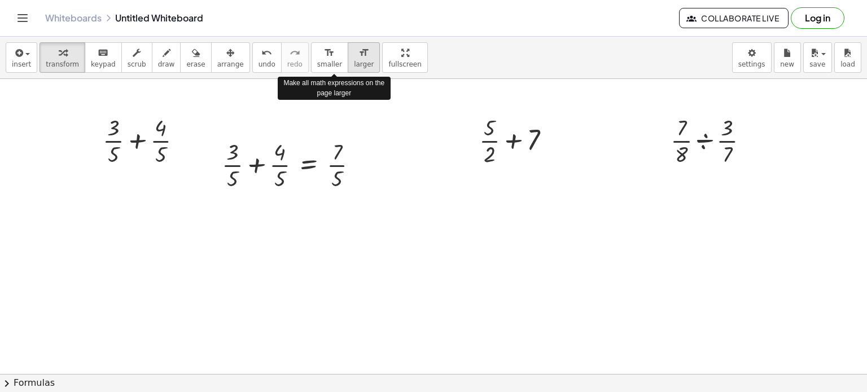
click at [358, 57] on icon "format_size" at bounding box center [363, 53] width 11 height 14
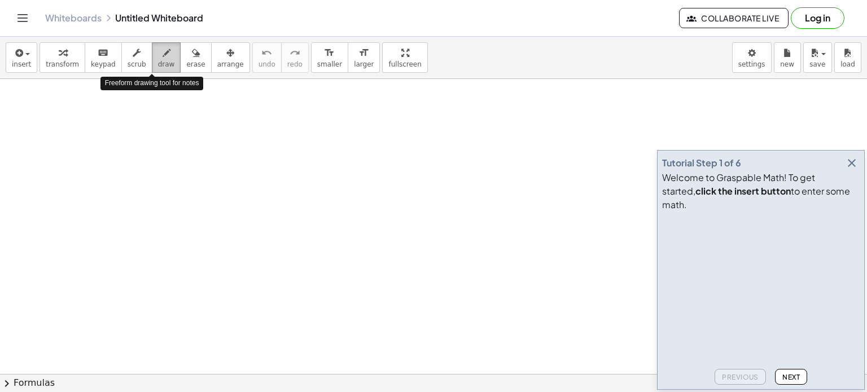
click at [160, 63] on button "draw" at bounding box center [166, 57] width 29 height 30
click at [128, 65] on span "scrub" at bounding box center [137, 64] width 19 height 8
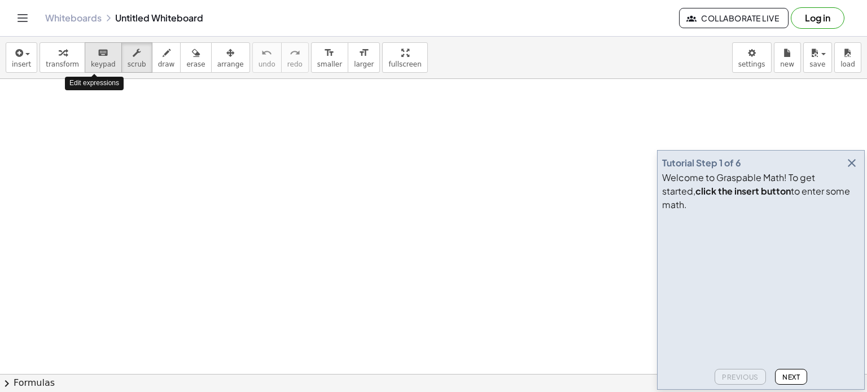
click at [93, 64] on span "keypad" at bounding box center [103, 64] width 25 height 8
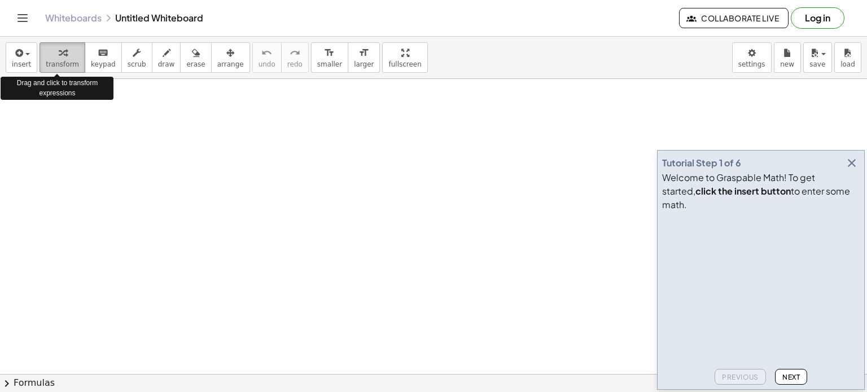
click at [60, 64] on span "transform" at bounding box center [62, 64] width 33 height 8
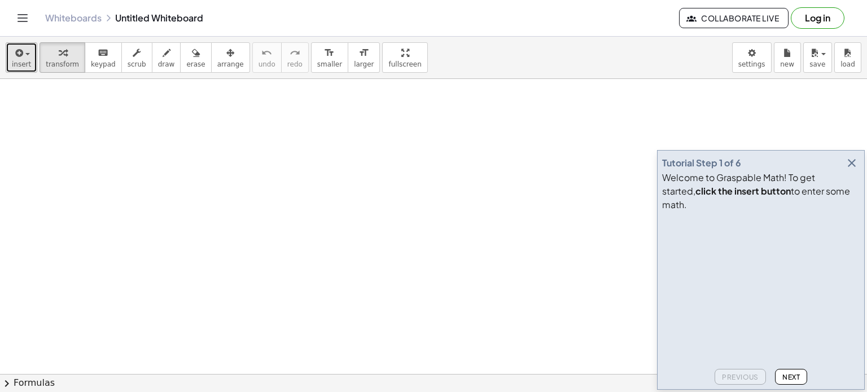
click at [21, 58] on icon "button" at bounding box center [18, 53] width 10 height 14
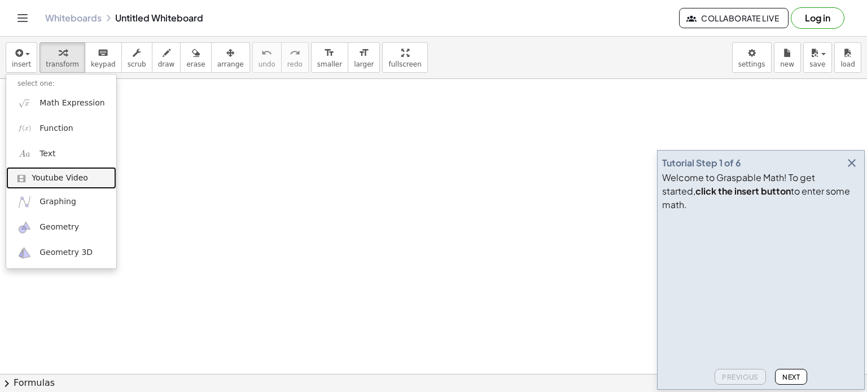
click at [61, 178] on span "Youtube Video" at bounding box center [60, 178] width 56 height 11
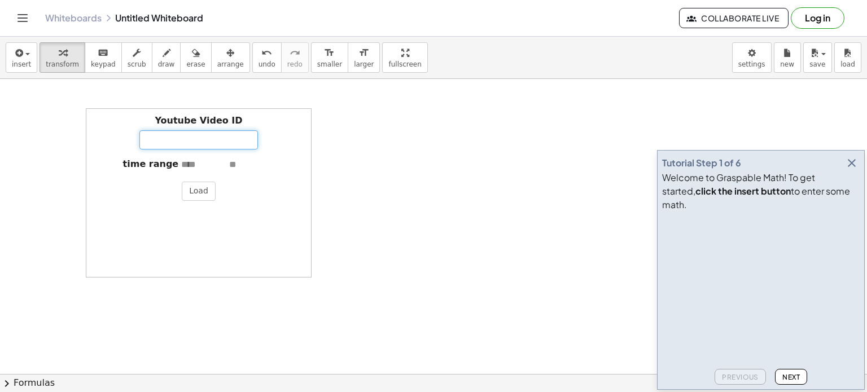
click at [147, 137] on input "Youtube Video ID" at bounding box center [198, 139] width 119 height 19
